Goal: Transaction & Acquisition: Book appointment/travel/reservation

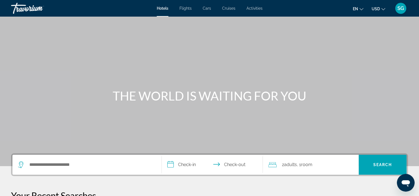
click at [256, 7] on span "Activities" at bounding box center [255, 8] width 16 height 4
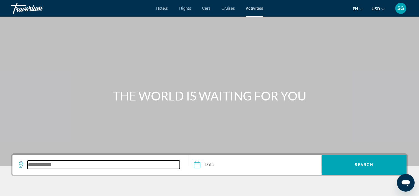
click at [48, 163] on input "Search destination" at bounding box center [103, 165] width 152 height 8
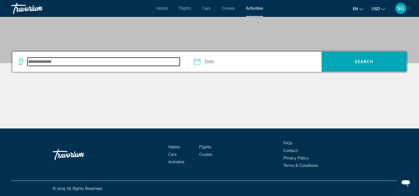
scroll to position [103, 0]
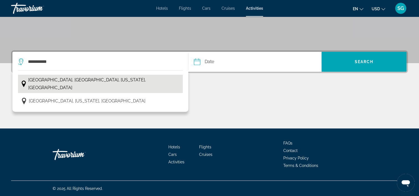
click at [79, 81] on span "[GEOGRAPHIC_DATA], [GEOGRAPHIC_DATA], [US_STATE], [GEOGRAPHIC_DATA]" at bounding box center [104, 84] width 152 height 16
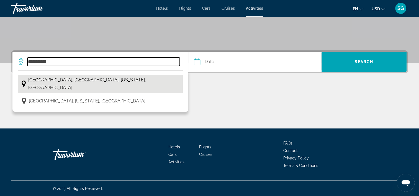
type input "**********"
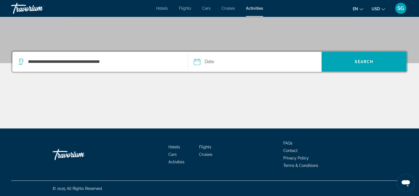
click at [251, 65] on input "Date" at bounding box center [226, 63] width 66 height 22
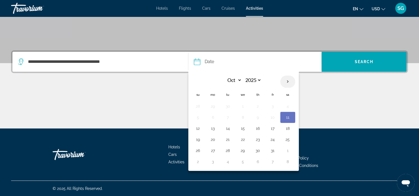
click at [288, 80] on th "Next month" at bounding box center [287, 82] width 15 height 12
select select "*"
select select "****"
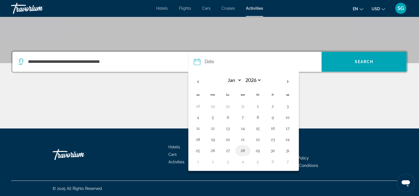
click at [242, 149] on button "28" at bounding box center [243, 151] width 9 height 8
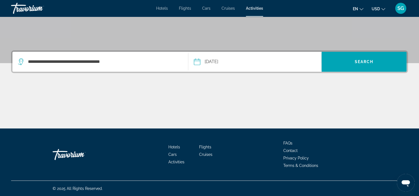
click at [254, 63] on input "**********" at bounding box center [226, 63] width 66 height 22
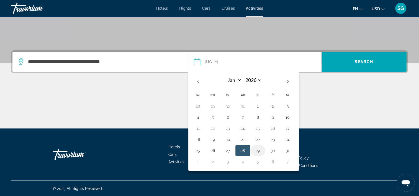
click at [259, 152] on button "29" at bounding box center [258, 151] width 9 height 8
type input "**********"
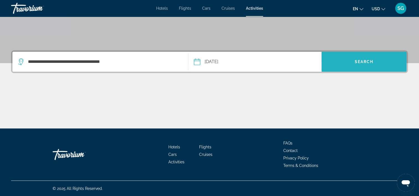
click at [349, 66] on span "Search" at bounding box center [364, 61] width 85 height 13
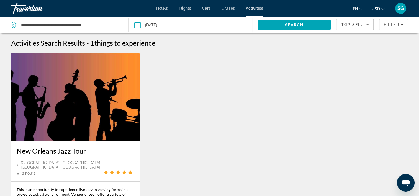
click at [205, 11] on div "Hotels Flights Cars Cruises Activities Hotels Flights Cars Cruises Activities e…" at bounding box center [209, 8] width 419 height 14
click at [207, 8] on span "Cars" at bounding box center [206, 8] width 8 height 4
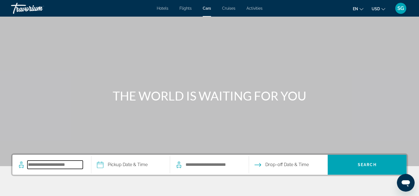
click at [76, 168] on input "Search pickup location" at bounding box center [54, 165] width 55 height 8
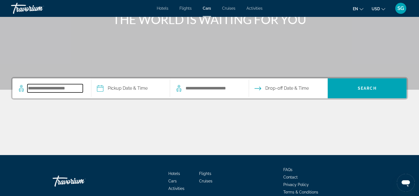
scroll to position [103, 0]
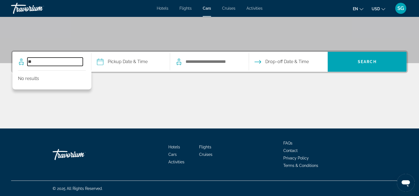
type input "*"
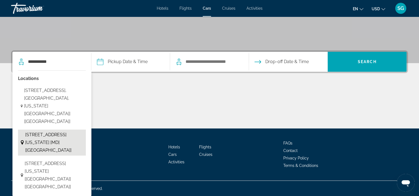
click at [52, 135] on span "[STREET_ADDRESS][US_STATE] [MD] [[GEOGRAPHIC_DATA]]" at bounding box center [54, 142] width 58 height 23
type input "**********"
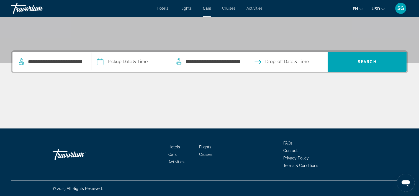
click at [120, 62] on input "Pickup date" at bounding box center [130, 63] width 81 height 22
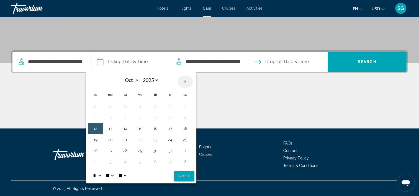
click at [184, 83] on th "Next month" at bounding box center [185, 82] width 15 height 12
click at [98, 82] on th "Previous month" at bounding box center [95, 82] width 15 height 12
click at [185, 152] on button "29" at bounding box center [185, 151] width 9 height 8
click at [106, 161] on button "1" at bounding box center [110, 162] width 9 height 8
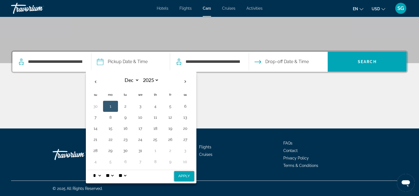
click at [284, 63] on span "Drop-off Date & Time" at bounding box center [287, 62] width 44 height 8
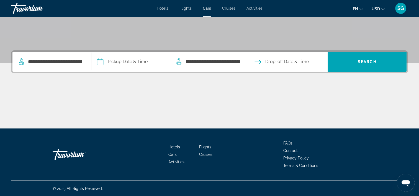
click at [119, 62] on input "Pickup date" at bounding box center [130, 63] width 81 height 22
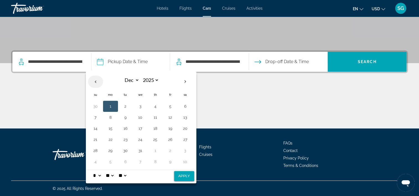
click at [96, 81] on th "Previous month" at bounding box center [95, 82] width 15 height 12
select select "**"
click at [169, 149] on button "28" at bounding box center [170, 151] width 9 height 8
click at [275, 62] on span "Drop-off Date & Time" at bounding box center [287, 62] width 44 height 8
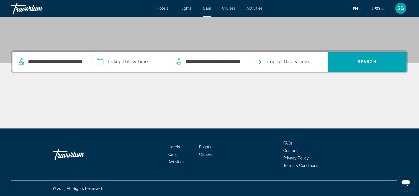
click at [275, 62] on span "Drop-off Date & Time" at bounding box center [287, 62] width 44 height 8
click at [279, 65] on span "Drop-off Date & Time" at bounding box center [287, 62] width 44 height 8
click at [126, 63] on input "Pickup date" at bounding box center [130, 63] width 81 height 22
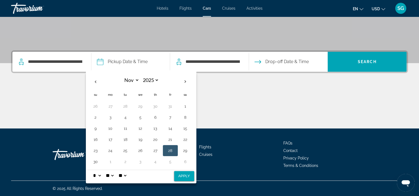
click at [170, 151] on button "28" at bounding box center [170, 151] width 9 height 8
click at [93, 175] on select "* * * * * * * * * ** ** **" at bounding box center [97, 175] width 10 height 11
select select "*"
click at [92, 170] on select "* * * * * * * * * ** ** **" at bounding box center [97, 175] width 10 height 11
click at [127, 176] on select "** **" at bounding box center [122, 175] width 10 height 11
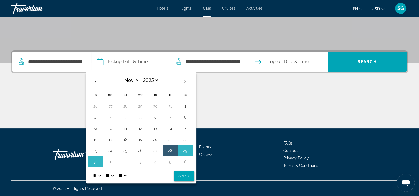
select select "**"
click at [121, 170] on select "** **" at bounding box center [122, 175] width 10 height 11
click at [180, 174] on button "Apply" at bounding box center [184, 176] width 20 height 10
type input "**********"
select select "**"
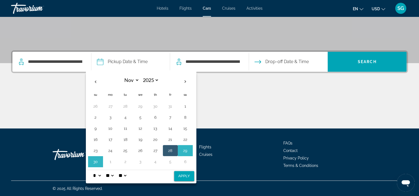
select select "*"
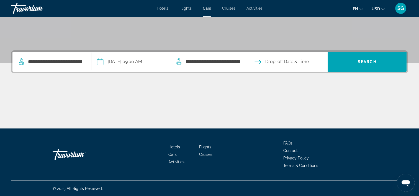
click at [275, 63] on input "Drop-off date" at bounding box center [288, 63] width 81 height 22
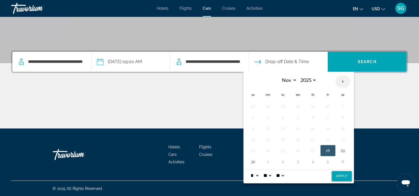
click at [341, 85] on th "Next month" at bounding box center [343, 82] width 15 height 12
select select "**"
click at [269, 108] on button "1" at bounding box center [268, 107] width 9 height 8
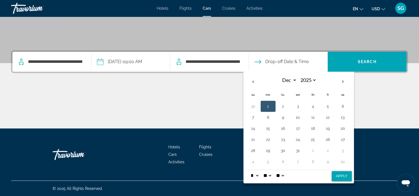
click at [336, 175] on button "Apply" at bounding box center [342, 176] width 20 height 10
type input "**********"
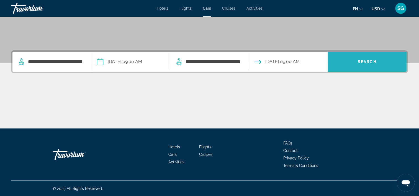
click at [370, 63] on span "Search" at bounding box center [367, 62] width 19 height 4
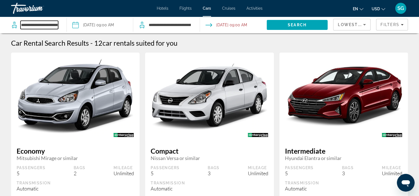
click at [55, 21] on input "**********" at bounding box center [40, 25] width 38 height 8
click at [394, 24] on span "Filters" at bounding box center [390, 24] width 19 height 4
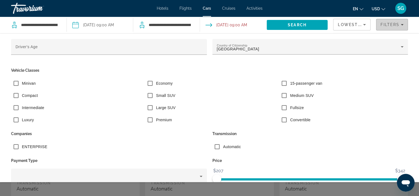
click at [394, 24] on span "Filters" at bounding box center [390, 24] width 19 height 4
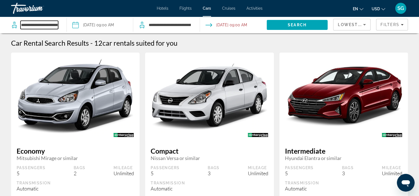
click at [35, 26] on input "**********" at bounding box center [40, 25] width 38 height 8
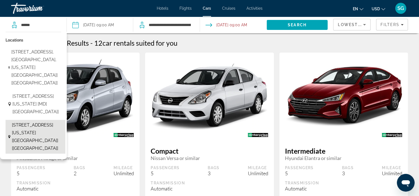
click at [52, 150] on span "[STREET_ADDRESS][US_STATE] [[GEOGRAPHIC_DATA]] [[GEOGRAPHIC_DATA]]" at bounding box center [37, 136] width 51 height 31
type input "**********"
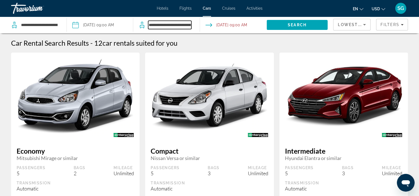
click at [179, 26] on input "**********" at bounding box center [169, 25] width 43 height 8
click at [179, 26] on input "Search dropoff location" at bounding box center [169, 25] width 43 height 8
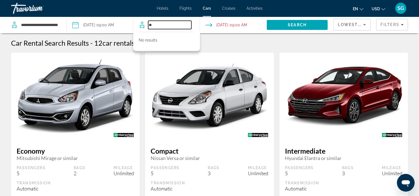
type input "*"
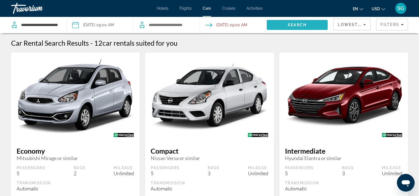
click at [286, 23] on span "Search" at bounding box center [297, 24] width 61 height 13
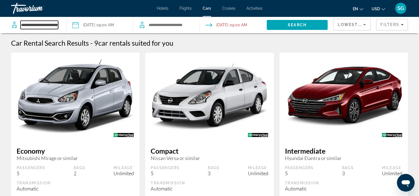
click at [30, 26] on input "**********" at bounding box center [40, 25] width 38 height 8
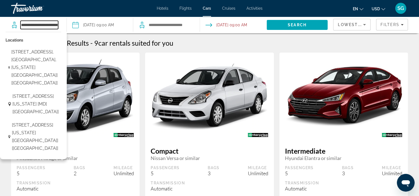
click at [30, 26] on input "**********" at bounding box center [40, 25] width 38 height 8
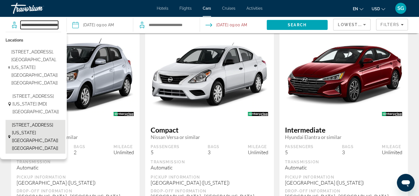
scroll to position [13, 0]
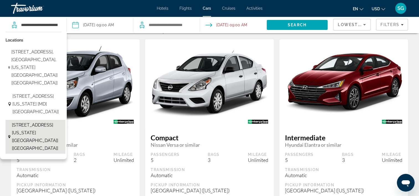
click at [41, 152] on span "[STREET_ADDRESS][US_STATE] [[GEOGRAPHIC_DATA]] [[GEOGRAPHIC_DATA]]" at bounding box center [37, 136] width 51 height 31
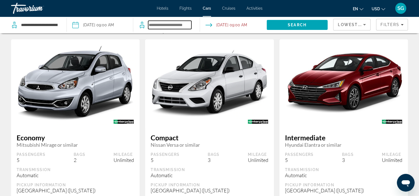
click at [160, 29] on input "Search dropoff location" at bounding box center [169, 25] width 43 height 8
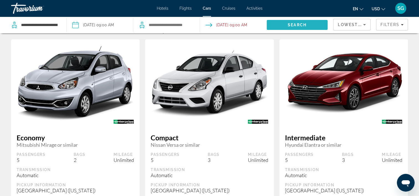
click at [289, 27] on span "Search" at bounding box center [297, 24] width 61 height 13
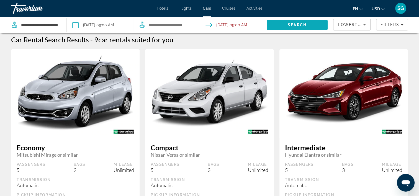
scroll to position [0, 0]
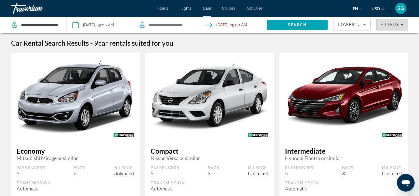
click at [383, 21] on span "Filters" at bounding box center [392, 24] width 31 height 13
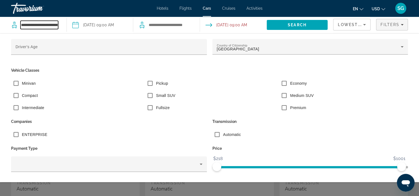
click at [38, 28] on input "**********" at bounding box center [40, 25] width 38 height 8
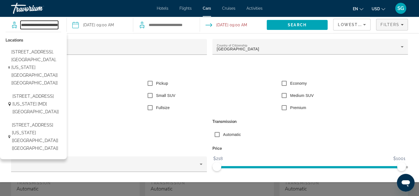
click at [38, 28] on input "**********" at bounding box center [40, 25] width 38 height 8
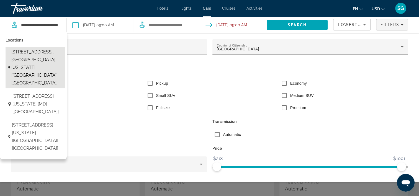
click at [16, 62] on span "[STREET_ADDRESS], [GEOGRAPHIC_DATA], [US_STATE] [[GEOGRAPHIC_DATA]] [[GEOGRAPHI…" at bounding box center [36, 67] width 51 height 39
type input "**********"
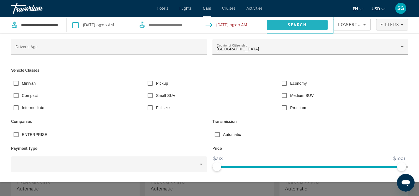
click at [299, 24] on span "Search" at bounding box center [297, 25] width 19 height 4
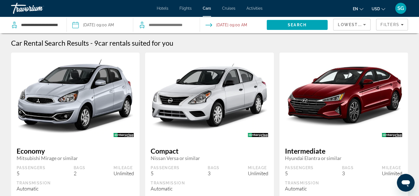
click at [255, 8] on span "Activities" at bounding box center [255, 8] width 16 height 4
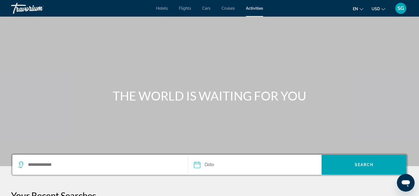
click at [255, 8] on span "Activities" at bounding box center [254, 8] width 17 height 4
click at [205, 8] on span "Cars" at bounding box center [206, 8] width 8 height 4
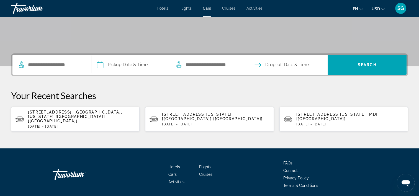
scroll to position [115, 0]
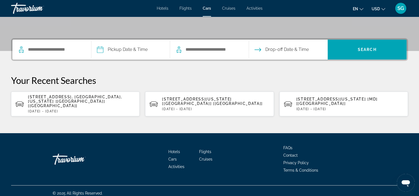
click at [256, 8] on span "Activities" at bounding box center [255, 8] width 16 height 4
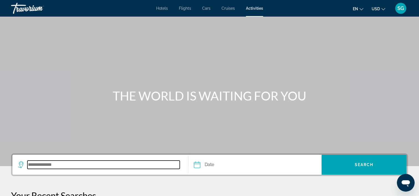
click at [53, 167] on input "Search destination" at bounding box center [103, 165] width 152 height 8
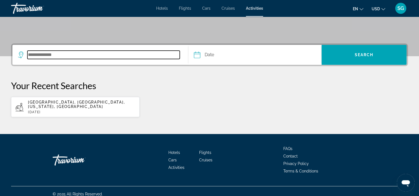
scroll to position [111, 0]
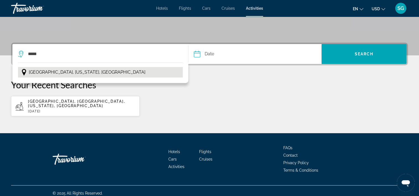
click at [54, 70] on span "[GEOGRAPHIC_DATA], [US_STATE], [GEOGRAPHIC_DATA]" at bounding box center [87, 72] width 117 height 8
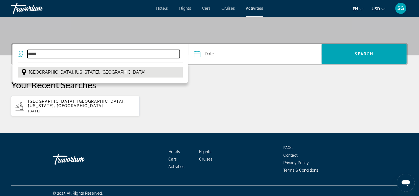
type input "**********"
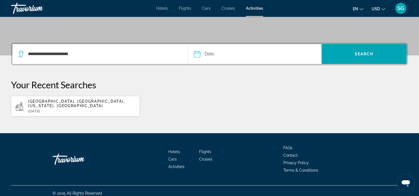
click at [239, 49] on input "Date" at bounding box center [226, 55] width 66 height 22
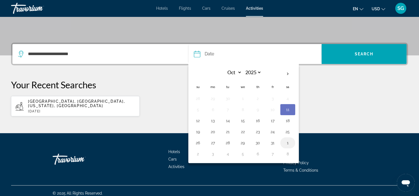
click at [287, 141] on button "1" at bounding box center [287, 143] width 9 height 8
type input "**********"
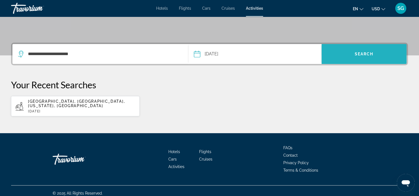
click at [356, 57] on span "Search" at bounding box center [364, 53] width 85 height 13
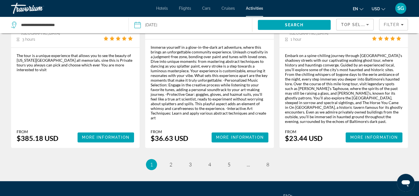
scroll to position [870, 0]
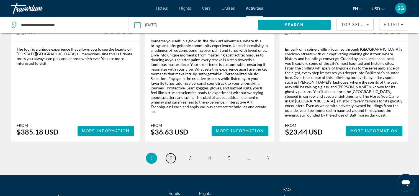
click at [170, 155] on span "2" at bounding box center [171, 158] width 3 height 6
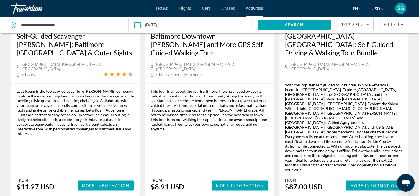
scroll to position [898, 0]
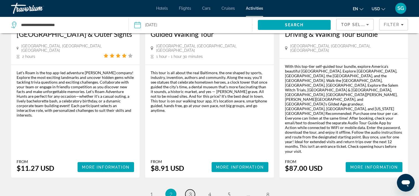
click at [193, 190] on link "page 3" at bounding box center [190, 195] width 10 height 10
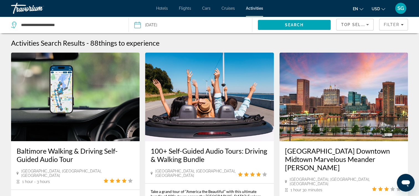
click at [160, 9] on span "Hotels" at bounding box center [162, 8] width 12 height 4
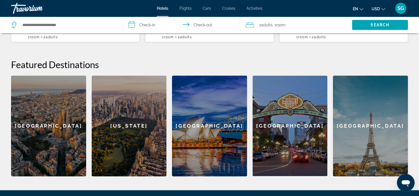
scroll to position [211, 0]
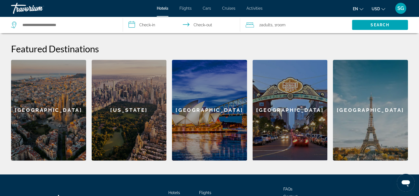
click at [129, 102] on div "[US_STATE]" at bounding box center [129, 110] width 75 height 101
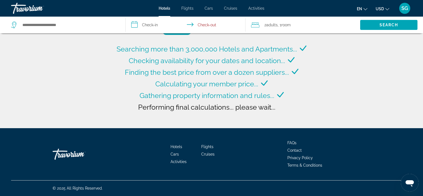
type input "**********"
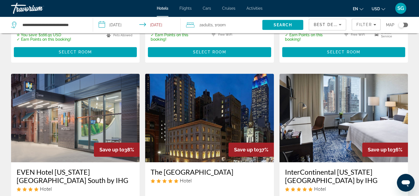
scroll to position [394, 0]
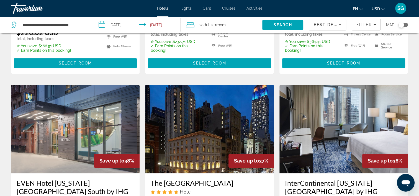
click at [117, 26] on input "**********" at bounding box center [138, 26] width 90 height 18
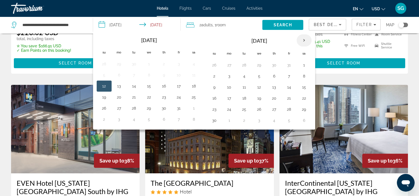
click at [305, 40] on th "Next month" at bounding box center [304, 40] width 15 height 12
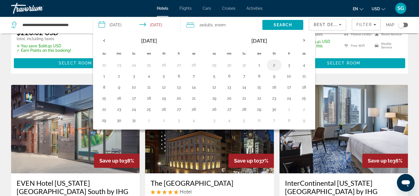
click at [273, 64] on button "2" at bounding box center [274, 65] width 9 height 8
click at [303, 65] on button "4" at bounding box center [304, 65] width 9 height 8
type input "**********"
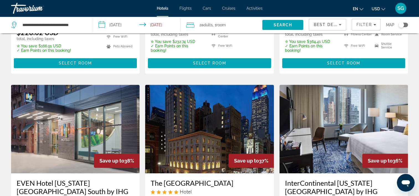
click at [212, 24] on span "Adults" at bounding box center [206, 25] width 11 height 4
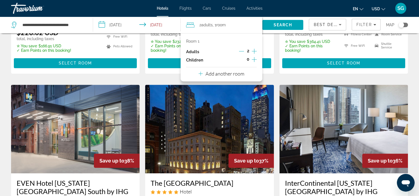
click at [254, 61] on icon "Increment children" at bounding box center [254, 59] width 5 height 7
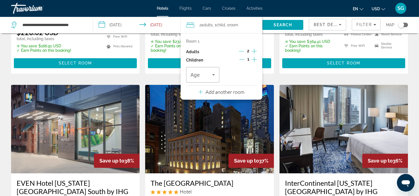
click at [254, 61] on icon "Increment children" at bounding box center [254, 59] width 5 height 7
click at [209, 76] on span "Travelers: 2 adults, 2 children" at bounding box center [202, 74] width 22 height 7
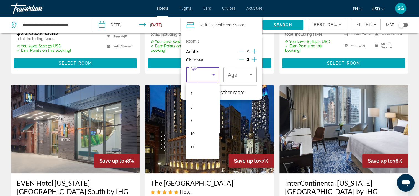
scroll to position [90, 0]
click at [199, 132] on mat-option "10" at bounding box center [202, 134] width 33 height 13
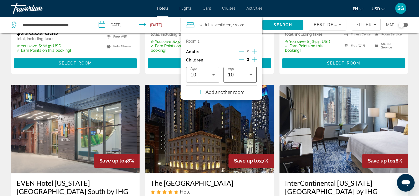
click at [237, 80] on div "10" at bounding box center [240, 75] width 24 height 16
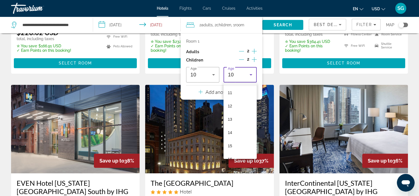
scroll to position [146, 0]
click at [234, 128] on mat-option "14" at bounding box center [240, 131] width 33 height 13
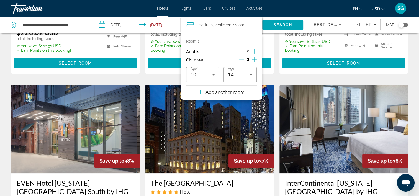
click at [271, 46] on div "From $574.32 USD $341.58 USD total, including taxes ✮ You save $232.74 USD ✓ Ea…" at bounding box center [209, 44] width 129 height 60
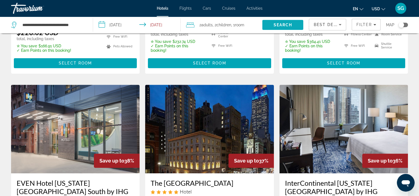
click at [280, 27] on span "Search" at bounding box center [283, 25] width 19 height 4
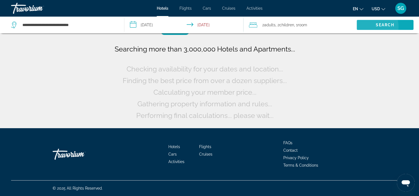
scroll to position [0, 0]
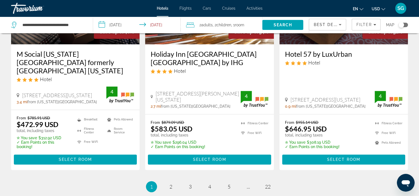
scroll to position [743, 0]
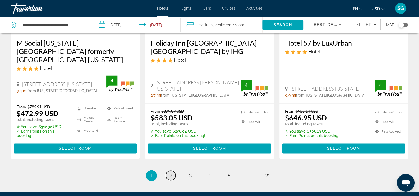
click at [171, 173] on span "2" at bounding box center [171, 176] width 3 height 6
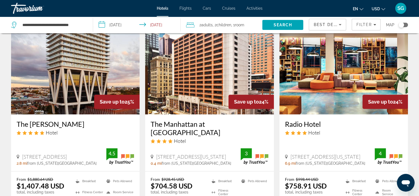
scroll to position [687, 0]
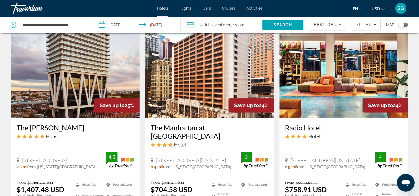
click at [233, 23] on span ", 1 Room rooms" at bounding box center [237, 25] width 13 height 8
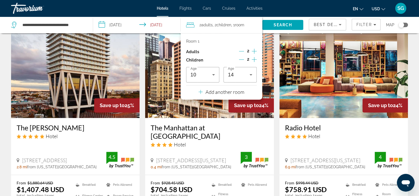
click at [240, 60] on icon "Decrement children" at bounding box center [241, 59] width 5 height 5
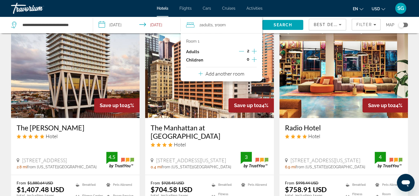
click at [243, 51] on icon "Decrement adults" at bounding box center [241, 51] width 5 height 5
click at [254, 60] on icon "Increment children" at bounding box center [254, 59] width 5 height 5
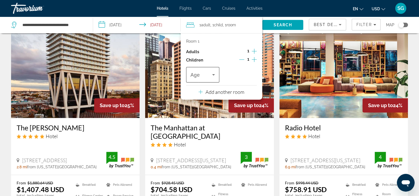
click at [211, 75] on icon "Travelers: 1 adult, 1 child" at bounding box center [213, 74] width 7 height 7
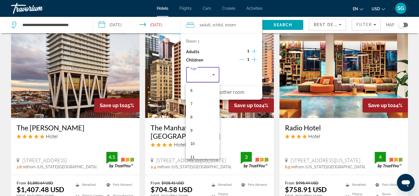
scroll to position [88, 0]
click at [196, 136] on mat-option "10" at bounding box center [202, 137] width 33 height 13
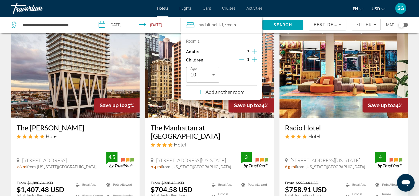
click at [223, 95] on div "Add another room" at bounding box center [222, 92] width 46 height 7
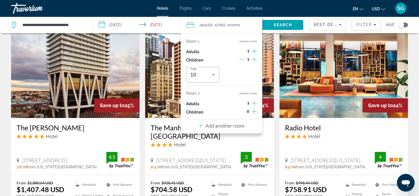
click at [254, 111] on icon "Increment children" at bounding box center [254, 111] width 5 height 7
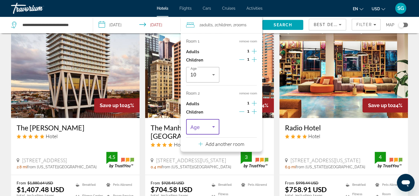
click at [204, 129] on span "Travelers: 2 adults, 2 children" at bounding box center [202, 127] width 22 height 7
drag, startPoint x: 215, startPoint y: 63, endPoint x: 215, endPoint y: 102, distance: 38.5
click at [215, 102] on div "0 1 2 3 4 5 6 7 8 9 10 11 12 13 14 15 16 17" at bounding box center [202, 81] width 33 height 76
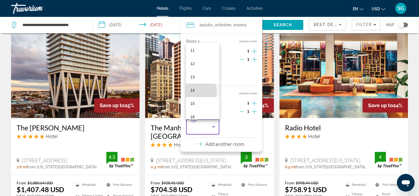
click at [200, 91] on mat-option "14" at bounding box center [202, 90] width 33 height 13
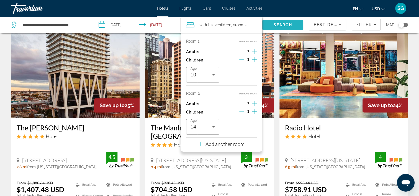
click at [282, 23] on span "Search" at bounding box center [283, 25] width 19 height 4
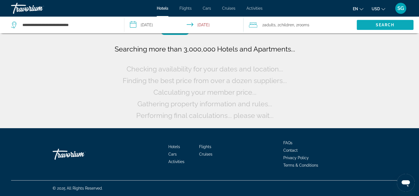
scroll to position [0, 0]
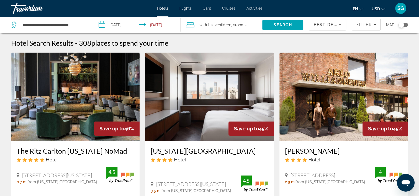
click at [222, 26] on span "Children" at bounding box center [224, 25] width 15 height 4
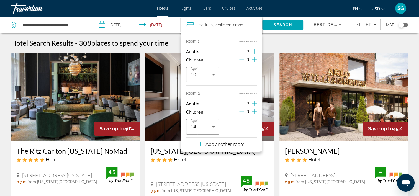
click at [246, 94] on button "remove room" at bounding box center [248, 94] width 18 height 4
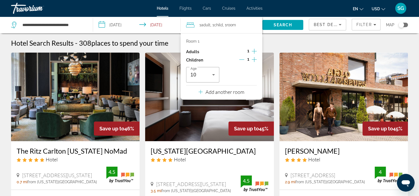
click at [253, 51] on icon "Increment adults" at bounding box center [254, 51] width 5 height 7
click at [253, 59] on icon "Increment children" at bounding box center [254, 59] width 5 height 7
click at [247, 74] on span "Travelers: 2 adults, 2 children" at bounding box center [239, 74] width 22 height 7
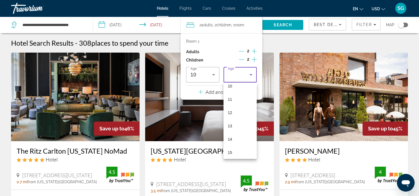
scroll to position [140, 0]
click at [246, 139] on mat-option "14" at bounding box center [240, 137] width 33 height 13
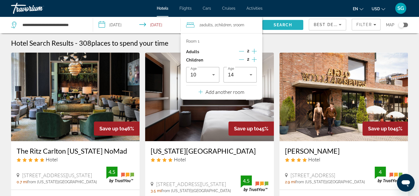
click at [279, 23] on span "Search" at bounding box center [283, 25] width 19 height 4
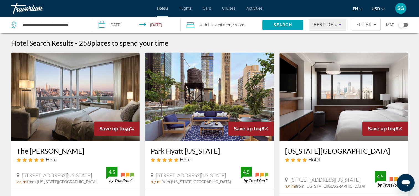
click at [343, 23] on icon "Sort by" at bounding box center [340, 24] width 7 height 7
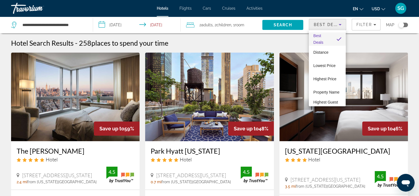
click at [343, 23] on div at bounding box center [209, 98] width 419 height 196
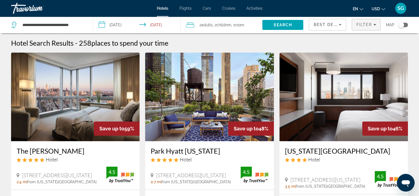
click at [365, 25] on span "Filter" at bounding box center [364, 24] width 16 height 4
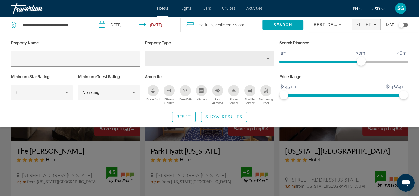
click at [233, 63] on div "Hotel Filters" at bounding box center [210, 59] width 120 height 16
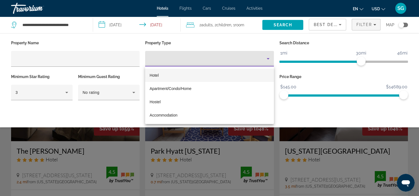
click at [233, 63] on div at bounding box center [209, 98] width 419 height 196
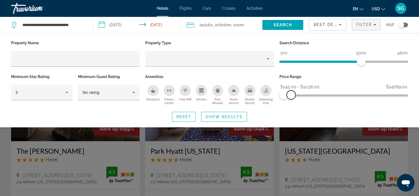
drag, startPoint x: 406, startPoint y: 95, endPoint x: 291, endPoint y: 96, distance: 114.5
click at [291, 96] on span "ngx-slider-max" at bounding box center [291, 95] width 9 height 9
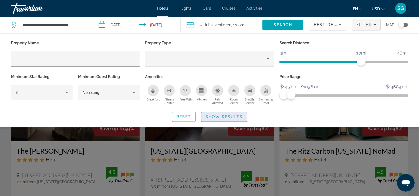
click at [234, 114] on span "Search widget" at bounding box center [223, 116] width 45 height 13
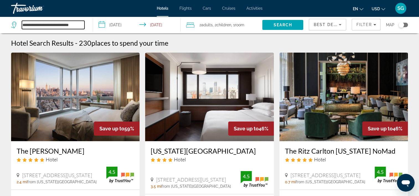
click at [45, 23] on input "**********" at bounding box center [53, 25] width 63 height 8
click at [281, 24] on span "Search" at bounding box center [283, 25] width 19 height 4
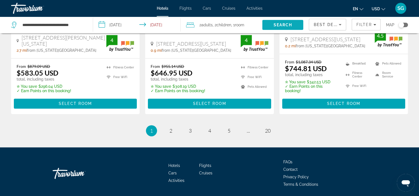
scroll to position [807, 0]
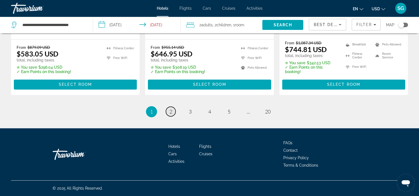
click at [172, 113] on span "2" at bounding box center [171, 112] width 3 height 6
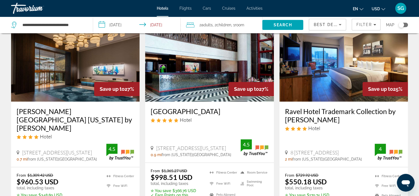
scroll to position [266, 0]
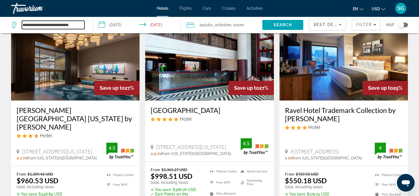
click at [82, 23] on input "**********" at bounding box center [53, 25] width 63 height 8
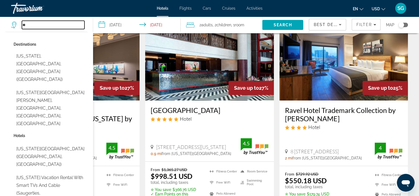
type input "*"
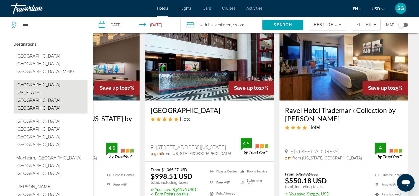
click at [27, 86] on button "[GEOGRAPHIC_DATA], [US_STATE], [GEOGRAPHIC_DATA], [GEOGRAPHIC_DATA]" at bounding box center [51, 97] width 74 height 34
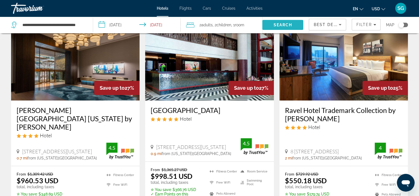
click at [277, 22] on span "Search" at bounding box center [282, 24] width 41 height 13
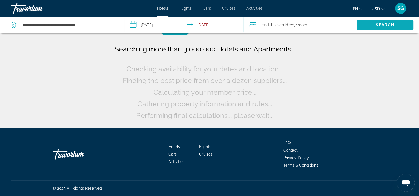
scroll to position [0, 0]
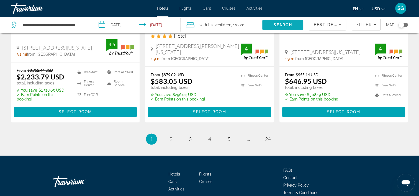
scroll to position [776, 0]
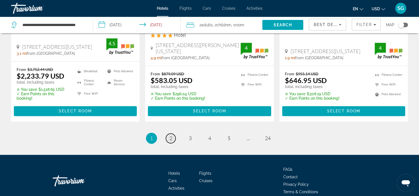
click at [173, 134] on link "page 2" at bounding box center [171, 139] width 10 height 10
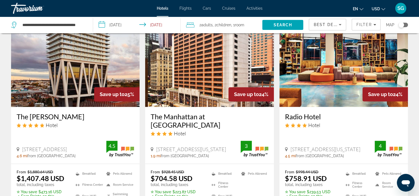
scroll to position [732, 0]
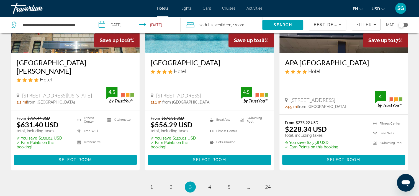
scroll to position [743, 0]
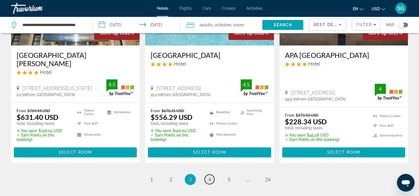
click at [209, 177] on span "4" at bounding box center [209, 180] width 3 height 6
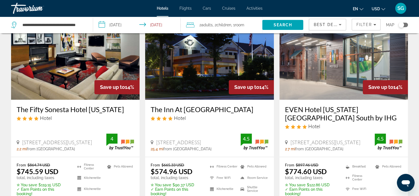
scroll to position [754, 0]
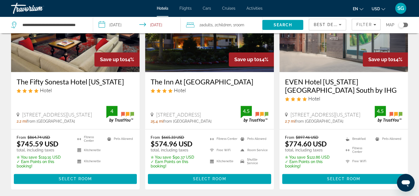
click at [338, 23] on icon "Sort by" at bounding box center [340, 24] width 7 height 7
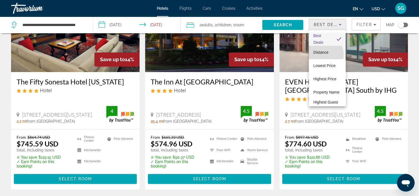
click at [321, 55] on span "Distance" at bounding box center [320, 52] width 15 height 7
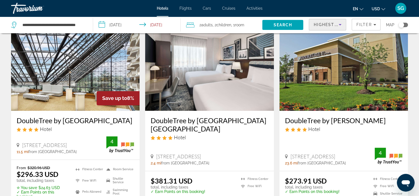
scroll to position [808, 0]
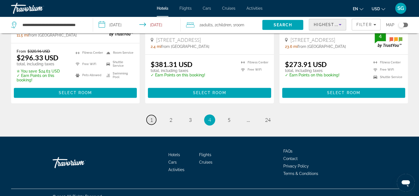
click at [154, 115] on link "page 1" at bounding box center [152, 120] width 10 height 10
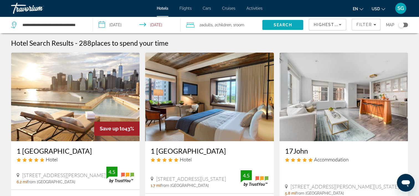
click at [274, 27] on span "Search" at bounding box center [283, 25] width 19 height 4
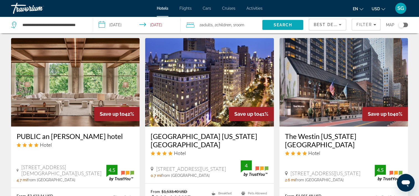
scroll to position [443, 0]
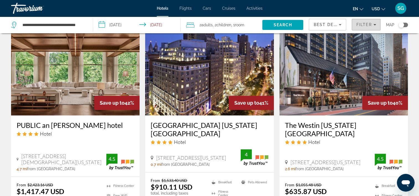
click at [375, 28] on span "Filters" at bounding box center [366, 24] width 28 height 13
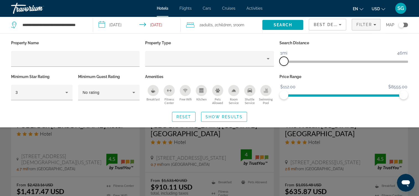
drag, startPoint x: 364, startPoint y: 63, endPoint x: 280, endPoint y: 70, distance: 83.4
click at [280, 70] on div "Search Distance 1mi 46mi 1mi" at bounding box center [344, 56] width 134 height 34
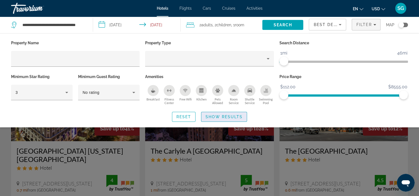
click at [231, 116] on span "Show Results" at bounding box center [224, 117] width 37 height 4
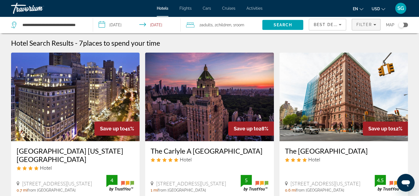
click at [369, 21] on span "Filters" at bounding box center [366, 24] width 28 height 13
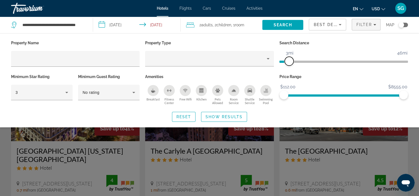
click at [289, 62] on span "ngx-slider" at bounding box center [289, 61] width 9 height 9
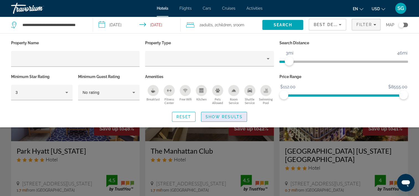
click at [229, 116] on span "Show Results" at bounding box center [224, 117] width 37 height 4
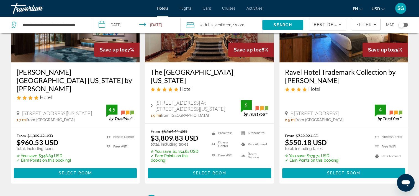
scroll to position [732, 0]
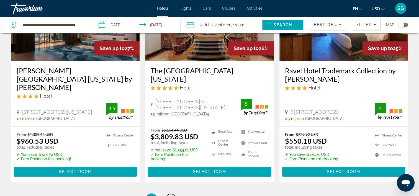
click at [171, 196] on span "2" at bounding box center [171, 199] width 3 height 6
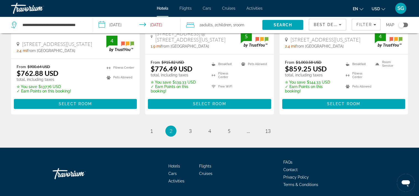
scroll to position [807, 0]
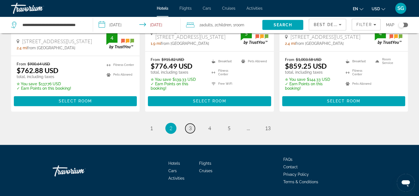
click at [190, 125] on span "3" at bounding box center [190, 128] width 3 height 6
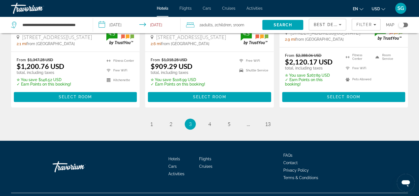
scroll to position [798, 0]
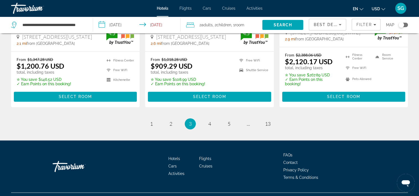
drag, startPoint x: 211, startPoint y: 108, endPoint x: 230, endPoint y: 126, distance: 26.3
click at [211, 119] on link "page 4" at bounding box center [210, 124] width 10 height 10
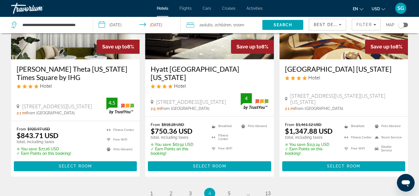
scroll to position [732, 0]
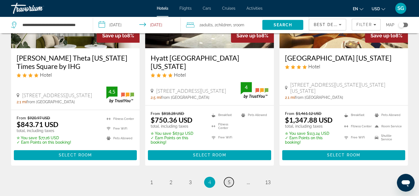
click at [228, 179] on span "5" at bounding box center [229, 182] width 3 height 6
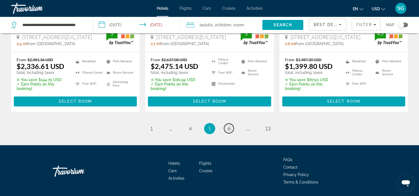
scroll to position [794, 0]
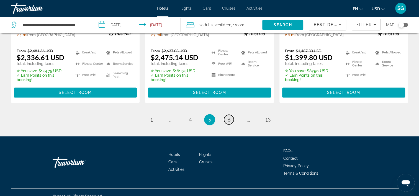
click at [229, 117] on span "6" at bounding box center [229, 120] width 3 height 6
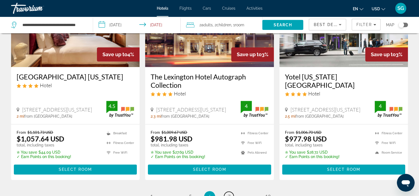
scroll to position [754, 0]
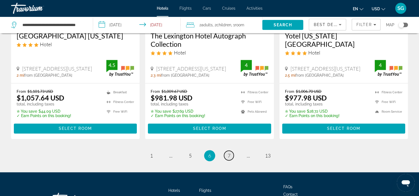
click at [227, 153] on link "page 7" at bounding box center [229, 156] width 10 height 10
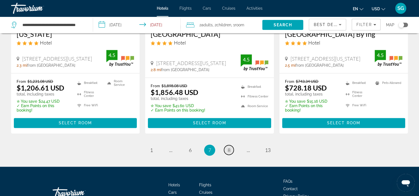
scroll to position [815, 0]
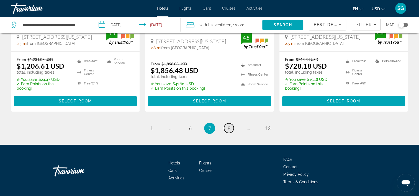
click at [231, 123] on link "page 8" at bounding box center [229, 128] width 10 height 10
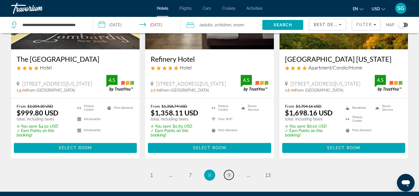
scroll to position [721, 0]
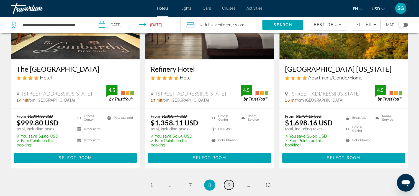
click at [228, 188] on span "9" at bounding box center [229, 185] width 3 height 6
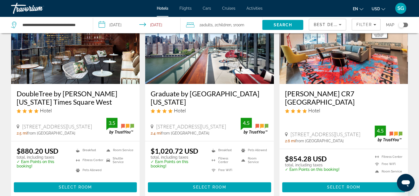
scroll to position [709, 0]
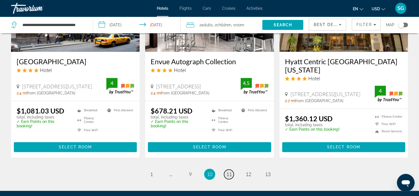
scroll to position [785, 0]
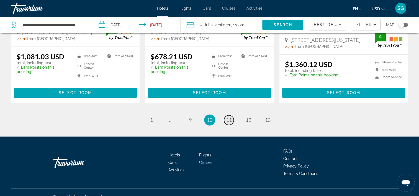
click at [228, 117] on span "11" at bounding box center [229, 120] width 6 height 6
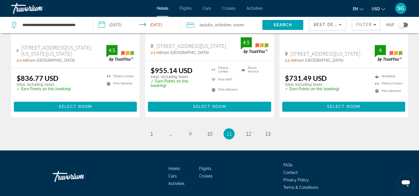
scroll to position [768, 0]
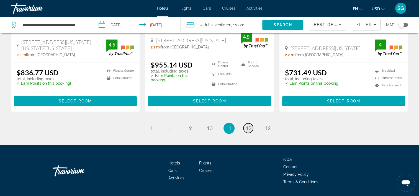
click at [251, 125] on span "12" at bounding box center [249, 128] width 6 height 6
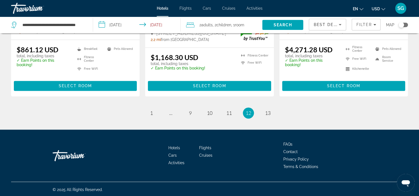
scroll to position [793, 0]
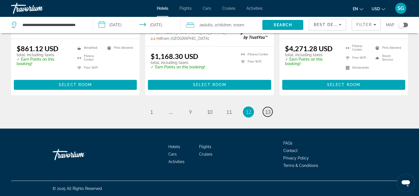
click at [267, 111] on span "13" at bounding box center [268, 112] width 6 height 6
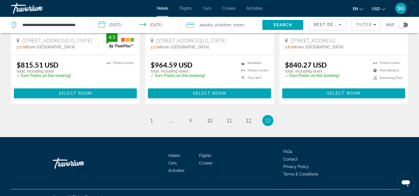
scroll to position [341, 0]
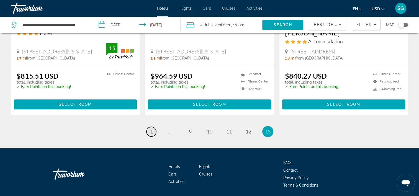
click at [152, 129] on span "1" at bounding box center [151, 132] width 3 height 6
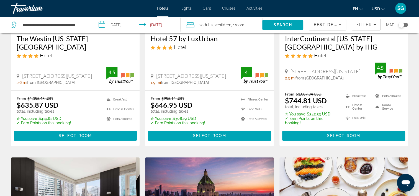
scroll to position [355, 0]
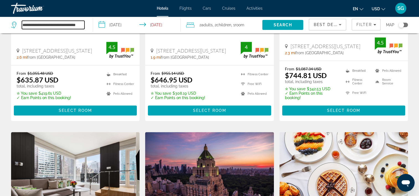
click at [70, 21] on input "**********" at bounding box center [53, 25] width 63 height 8
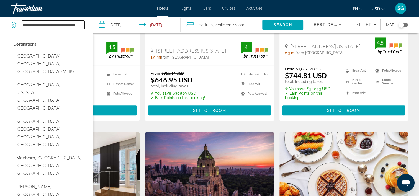
click at [70, 21] on input "**********" at bounding box center [53, 25] width 63 height 8
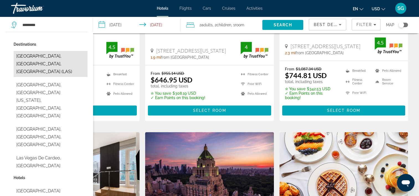
click at [51, 58] on button "[GEOGRAPHIC_DATA], [GEOGRAPHIC_DATA], [GEOGRAPHIC_DATA] (LAS)" at bounding box center [51, 64] width 74 height 26
type input "**********"
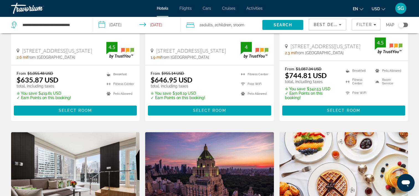
click at [123, 25] on input "**********" at bounding box center [138, 26] width 90 height 18
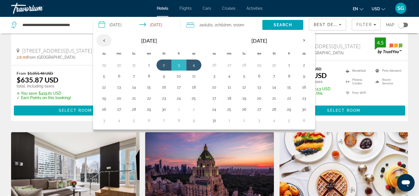
click at [104, 39] on th "Previous month" at bounding box center [104, 40] width 15 height 12
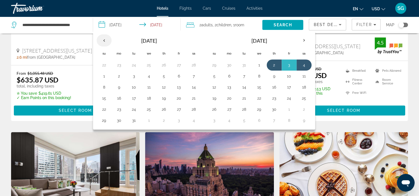
click at [104, 39] on th "Previous month" at bounding box center [104, 40] width 15 height 12
click at [100, 68] on button "30" at bounding box center [104, 65] width 9 height 8
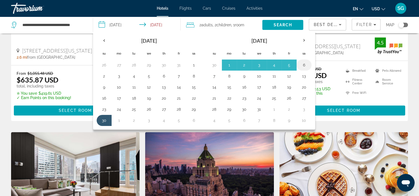
click at [305, 66] on button "6" at bounding box center [304, 65] width 9 height 8
type input "**********"
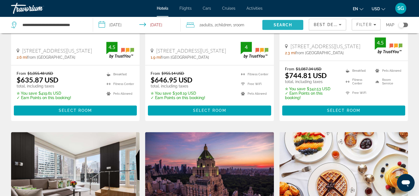
click at [286, 27] on span "Search" at bounding box center [282, 24] width 41 height 13
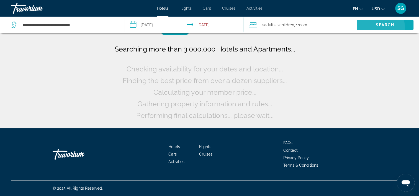
scroll to position [0, 0]
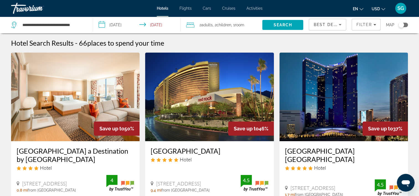
click at [241, 24] on span "Room" at bounding box center [239, 25] width 9 height 4
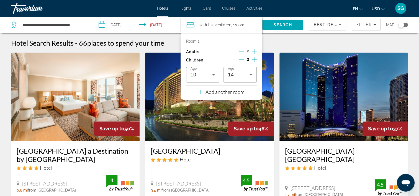
click at [242, 60] on icon "Decrement children" at bounding box center [241, 59] width 5 height 5
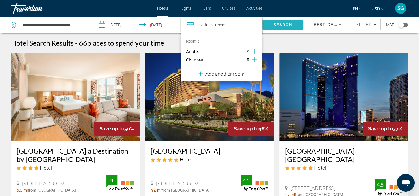
click at [274, 21] on span "Search" at bounding box center [282, 24] width 41 height 13
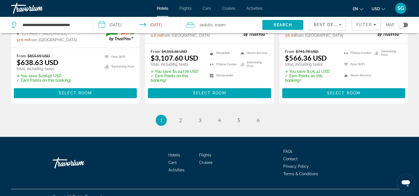
scroll to position [798, 0]
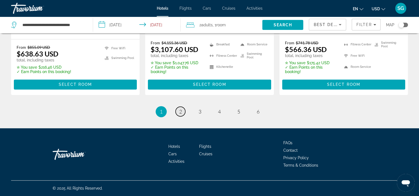
click at [180, 113] on span "2" at bounding box center [180, 112] width 3 height 6
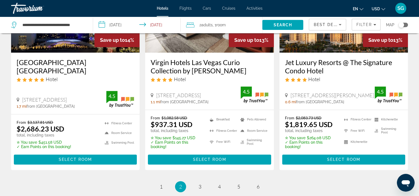
scroll to position [765, 0]
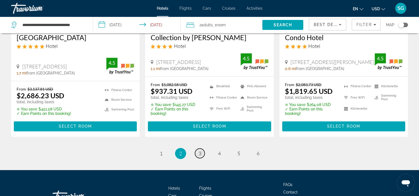
click at [199, 154] on span "3" at bounding box center [200, 153] width 3 height 6
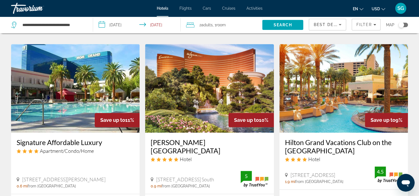
scroll to position [698, 0]
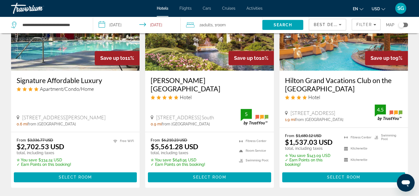
scroll to position [793, 0]
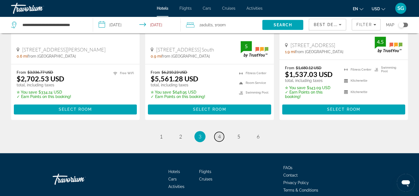
click at [221, 134] on span "4" at bounding box center [219, 137] width 3 height 6
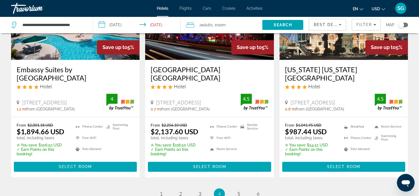
scroll to position [807, 0]
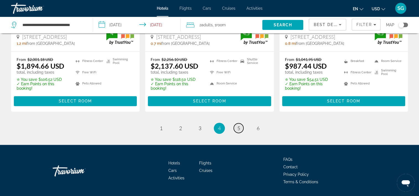
click at [239, 125] on span "5" at bounding box center [238, 128] width 3 height 6
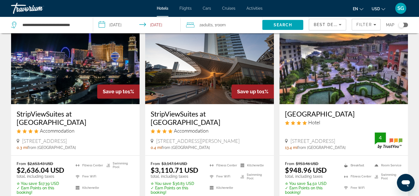
scroll to position [665, 0]
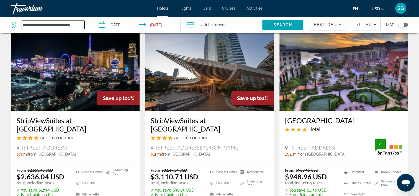
click at [62, 28] on input "**********" at bounding box center [53, 25] width 63 height 8
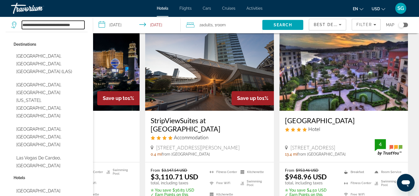
click at [62, 28] on input "**********" at bounding box center [53, 25] width 63 height 8
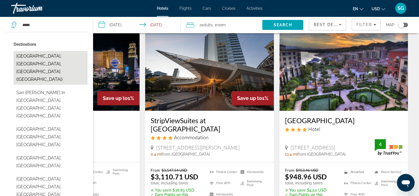
click at [33, 59] on button "[GEOGRAPHIC_DATA], [GEOGRAPHIC_DATA], [GEOGRAPHIC_DATA] ([GEOGRAPHIC_DATA])" at bounding box center [51, 68] width 74 height 34
type input "**********"
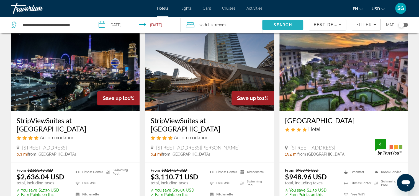
click at [280, 26] on span "Search" at bounding box center [283, 25] width 19 height 4
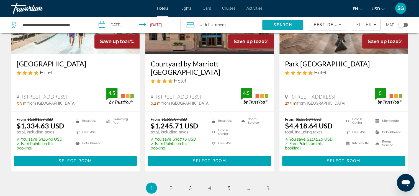
scroll to position [815, 0]
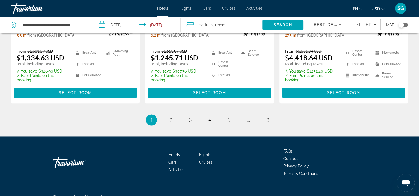
click at [125, 26] on input "**********" at bounding box center [138, 26] width 90 height 18
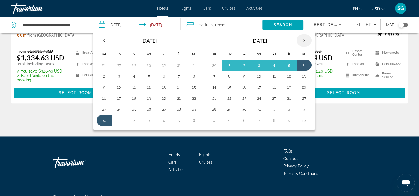
click at [304, 37] on th "Next month" at bounding box center [304, 40] width 15 height 12
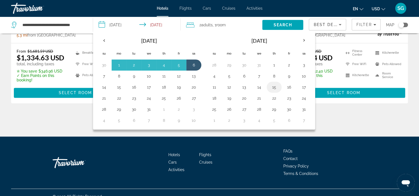
click at [267, 89] on td "15" at bounding box center [274, 87] width 15 height 11
click at [214, 98] on button "18" at bounding box center [214, 98] width 9 height 8
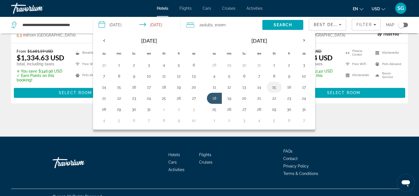
click at [274, 88] on button "15" at bounding box center [274, 87] width 9 height 8
type input "**********"
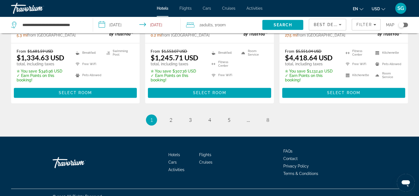
click at [274, 88] on div "From $1,553.07 USD $1,245.71 USD total, including taxes ✮ You save $307.36 USD …" at bounding box center [209, 73] width 129 height 60
click at [158, 22] on input "**********" at bounding box center [138, 26] width 90 height 18
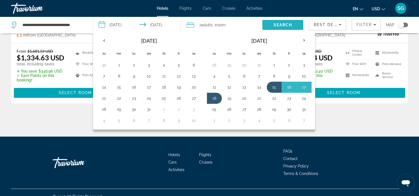
click at [281, 22] on span "Search" at bounding box center [282, 24] width 41 height 13
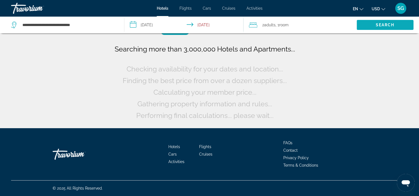
scroll to position [0, 0]
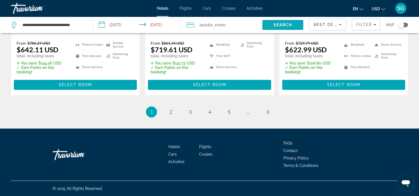
scroll to position [815, 0]
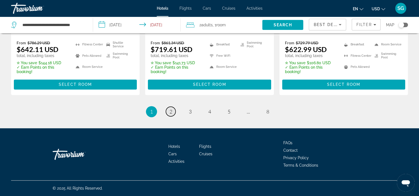
click at [170, 111] on span "2" at bounding box center [171, 112] width 3 height 6
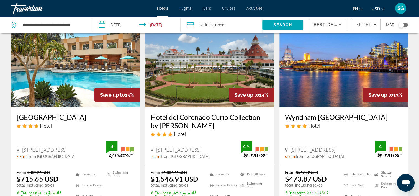
scroll to position [33, 0]
